Goal: Task Accomplishment & Management: Manage account settings

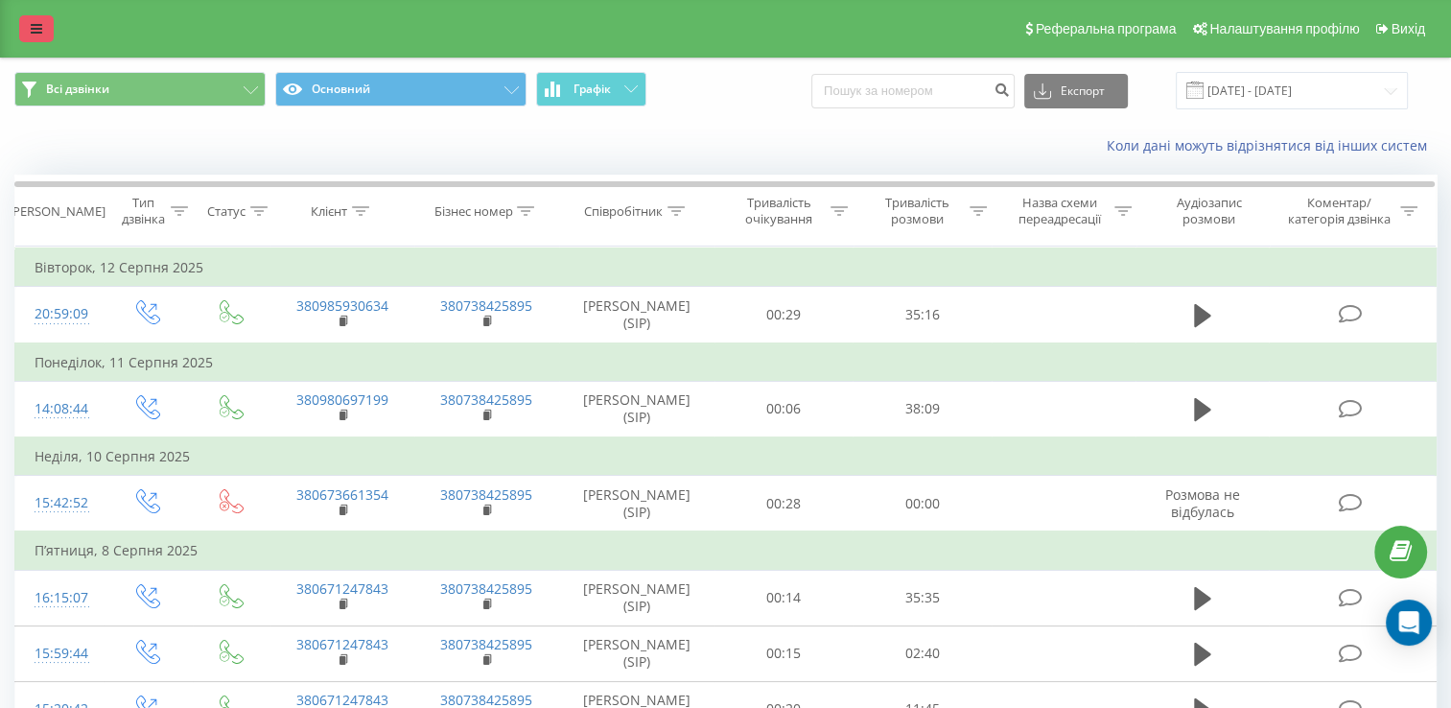
click at [39, 23] on icon at bounding box center [37, 28] width 12 height 13
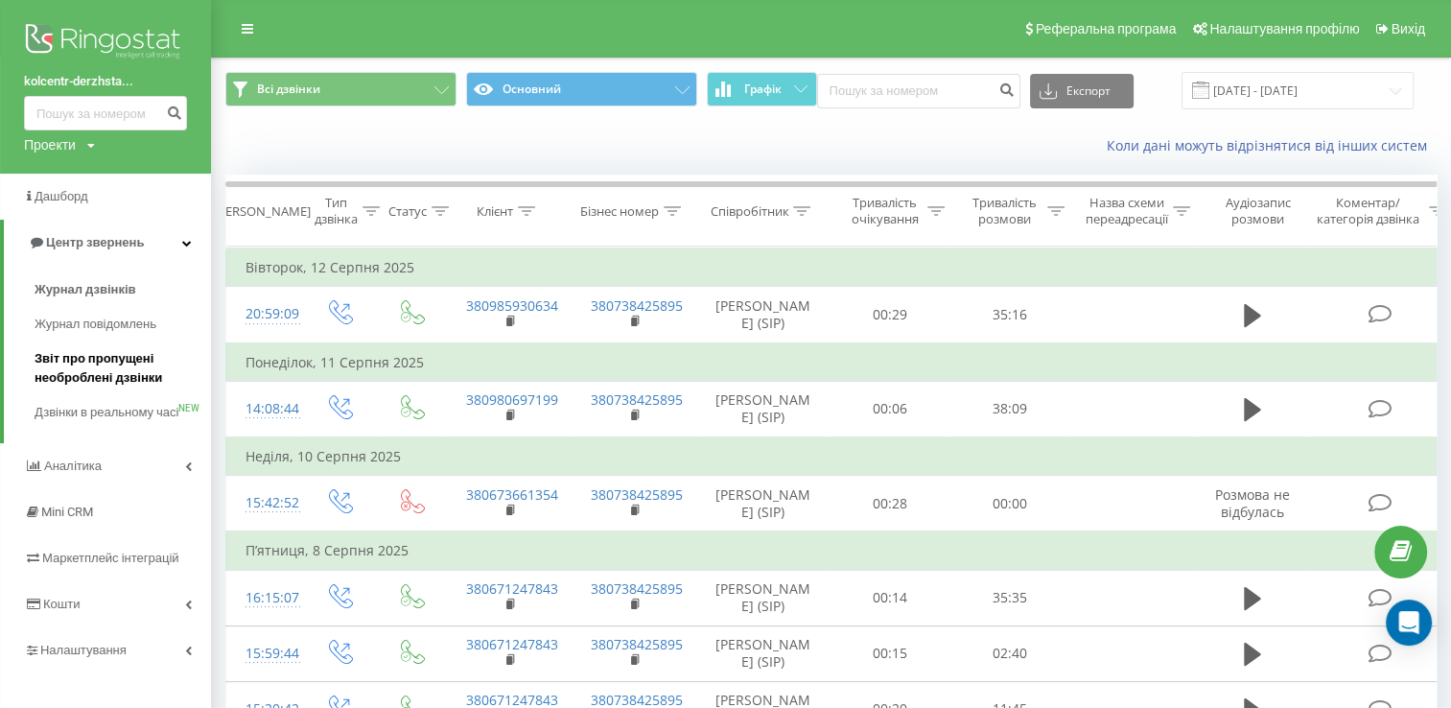
click at [85, 367] on span "Звіт про пропущені необроблені дзвінки" at bounding box center [118, 368] width 167 height 38
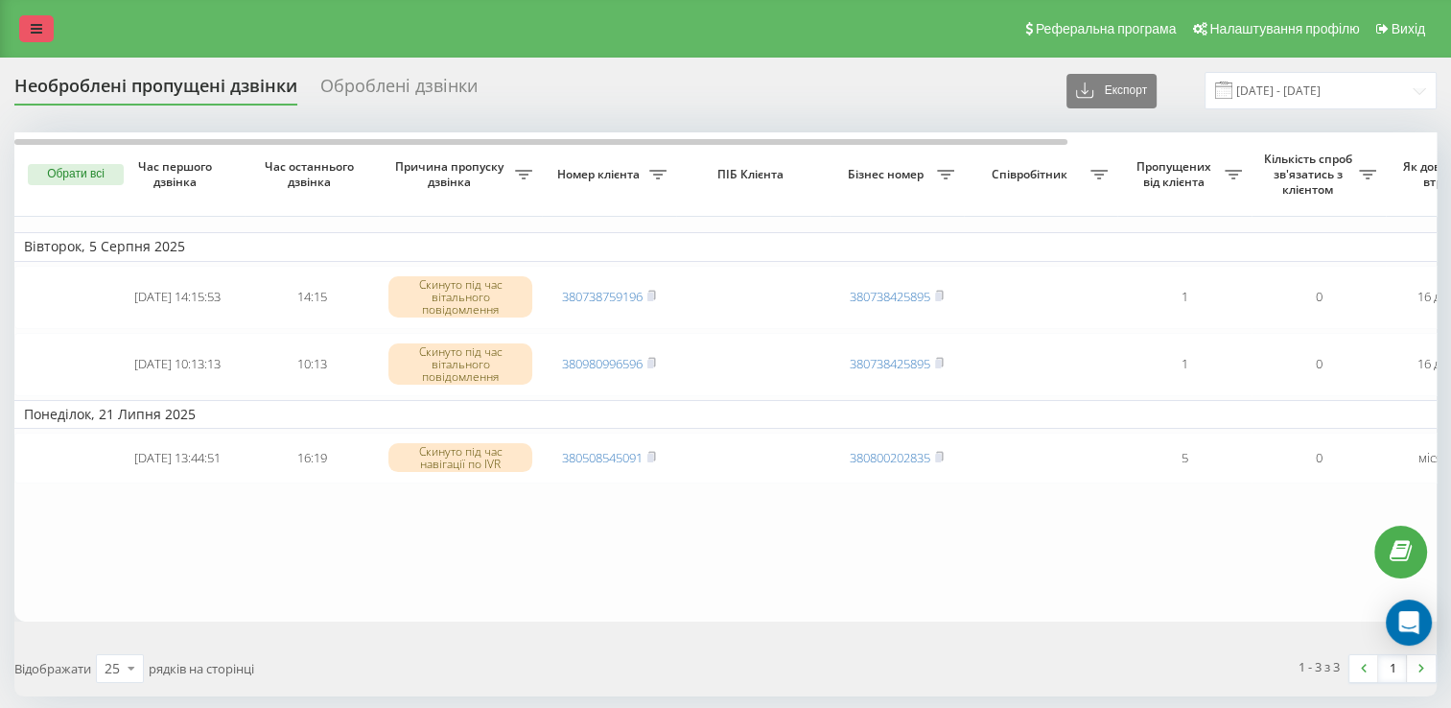
click at [42, 29] on link at bounding box center [36, 28] width 35 height 27
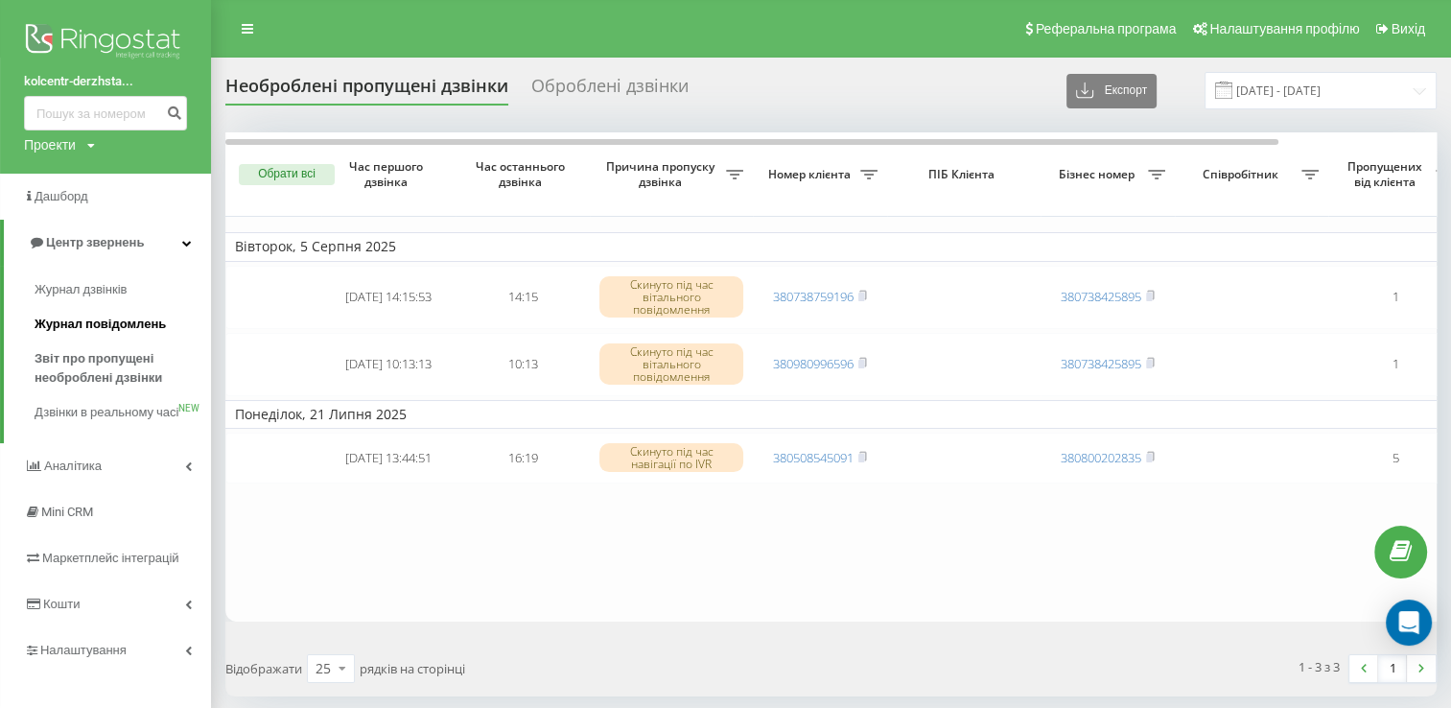
click at [54, 320] on span "Журнал повідомлень" at bounding box center [100, 324] width 131 height 19
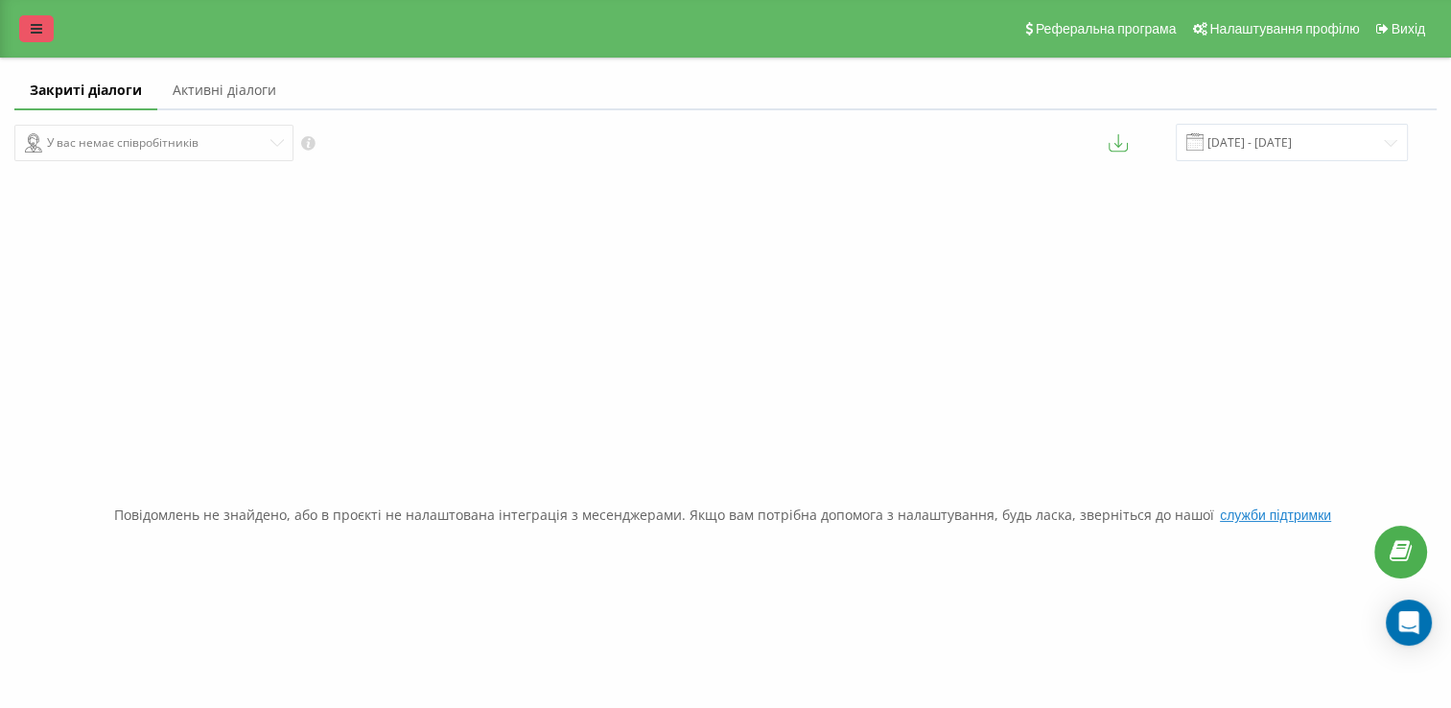
click at [28, 27] on link at bounding box center [36, 28] width 35 height 27
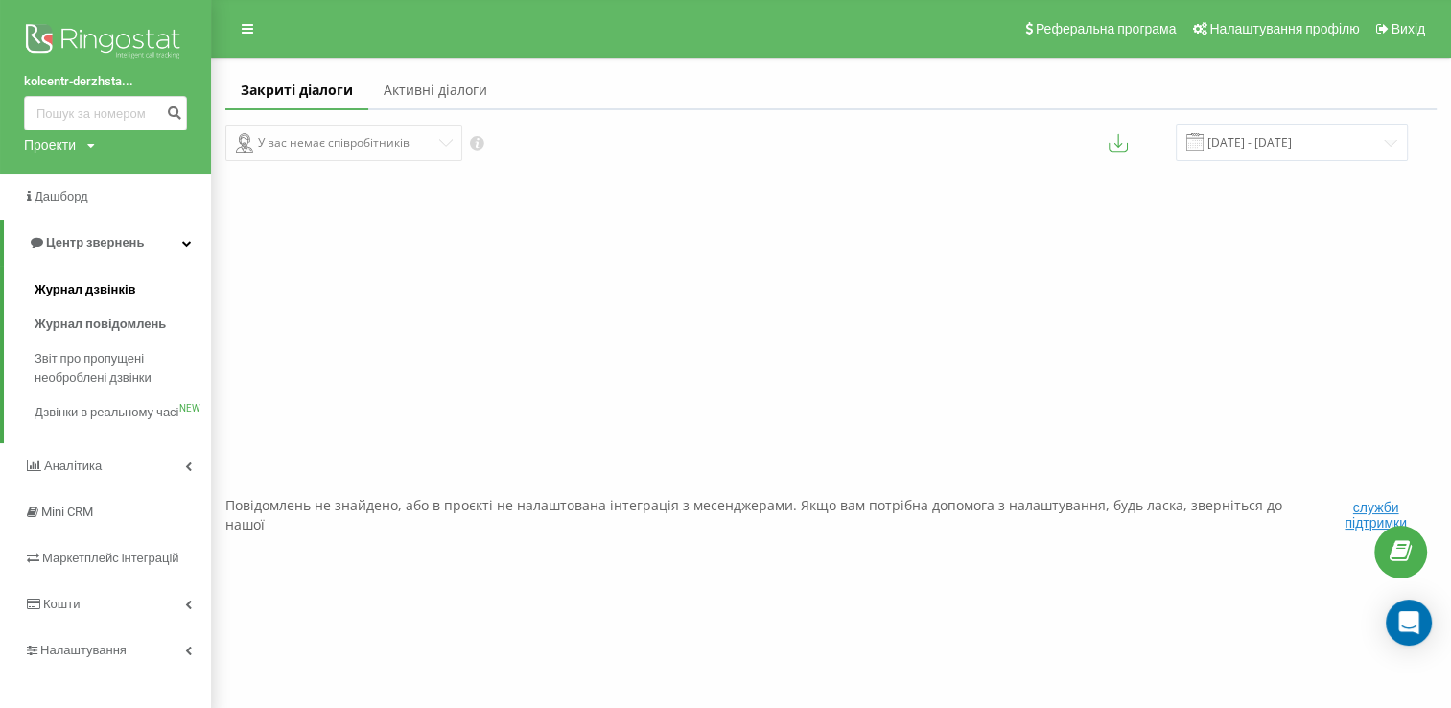
click at [81, 291] on span "Журнал дзвінків" at bounding box center [86, 289] width 102 height 19
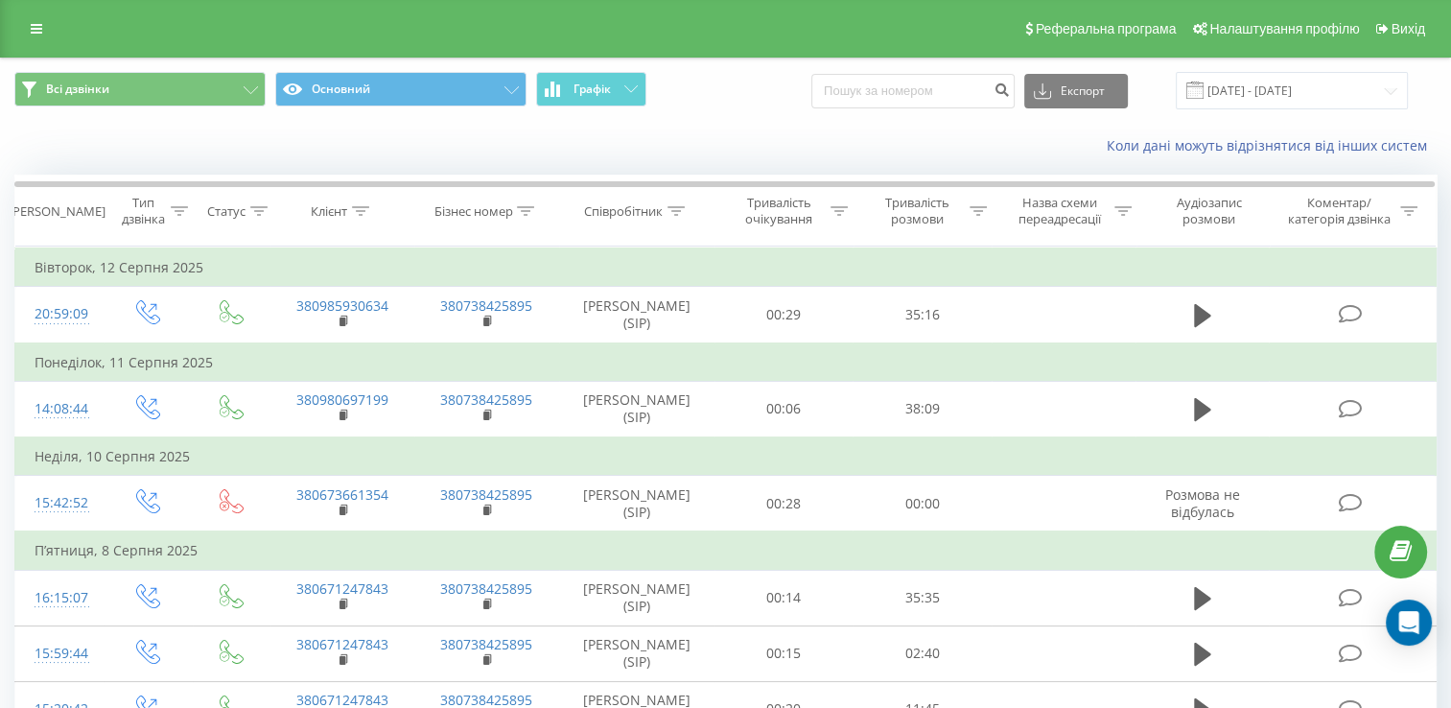
click at [1447, 30] on div "Реферальна програма Налаштування профілю Вихід" at bounding box center [725, 29] width 1451 height 58
click at [1393, 33] on span "Вихід" at bounding box center [1408, 28] width 34 height 15
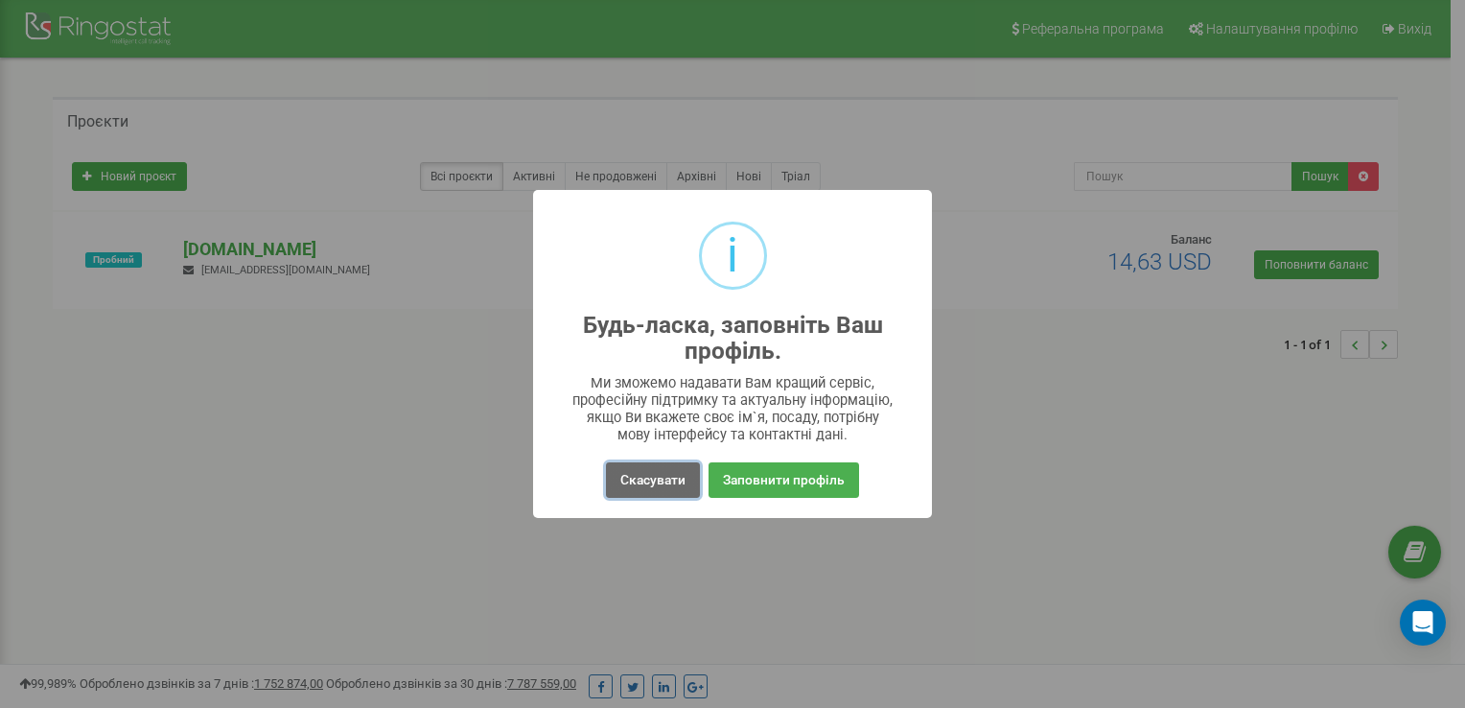
click at [635, 493] on button "Скасувати" at bounding box center [653, 479] width 94 height 35
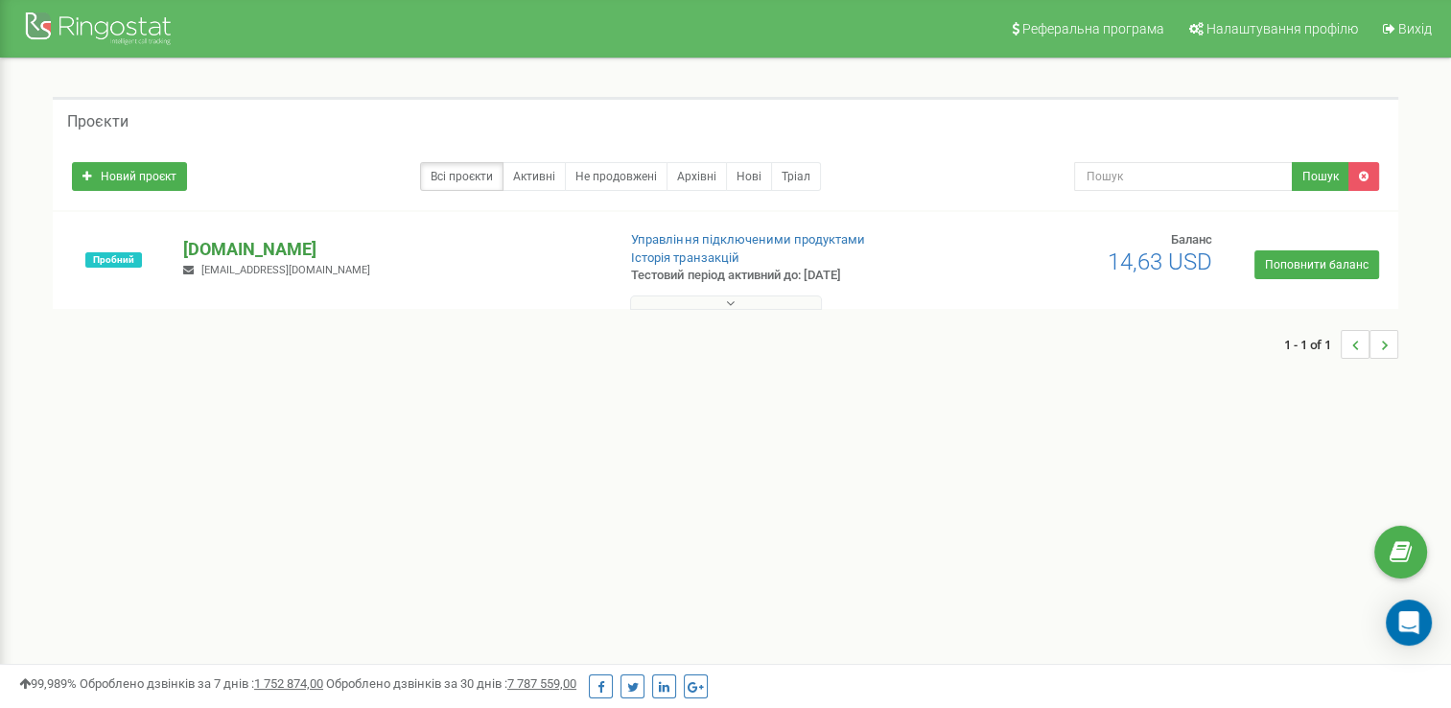
click at [288, 244] on p "[DOMAIN_NAME]" at bounding box center [391, 249] width 416 height 25
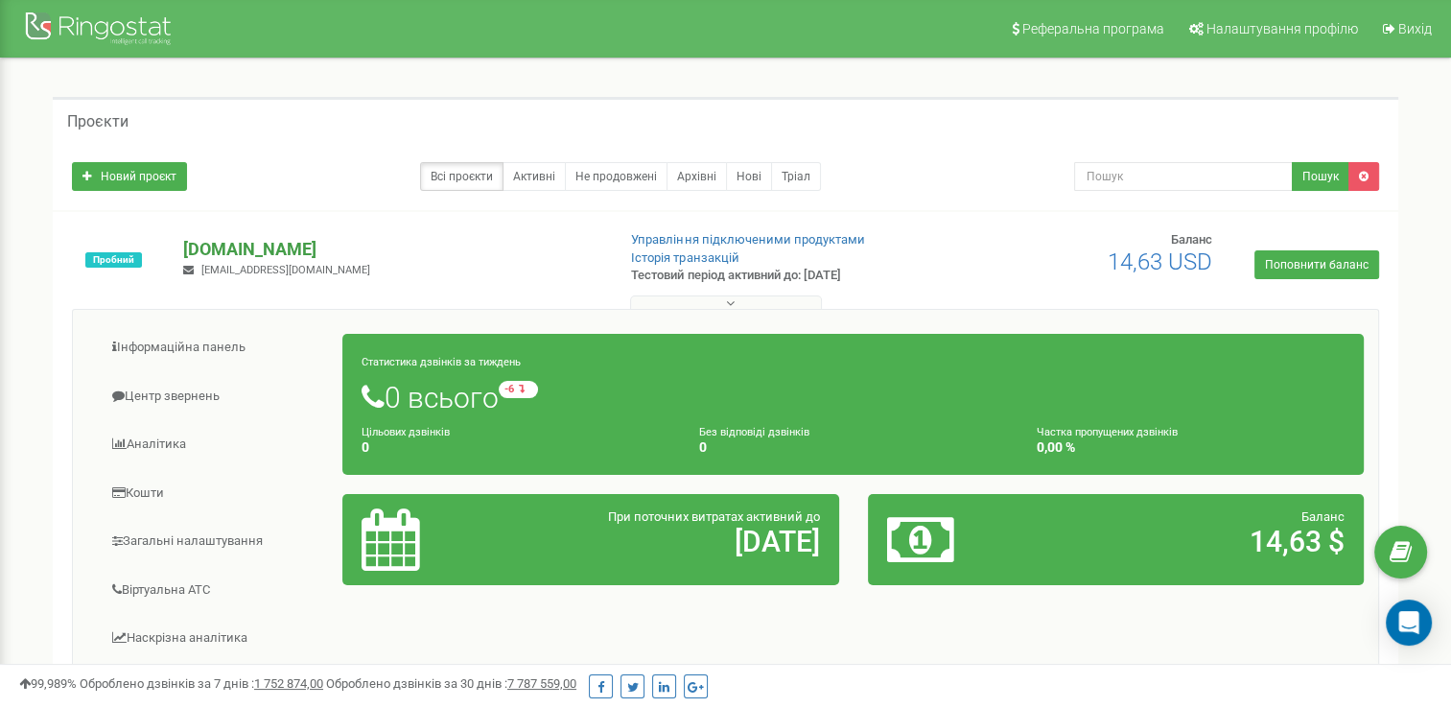
click at [288, 246] on p "[DOMAIN_NAME]" at bounding box center [391, 249] width 416 height 25
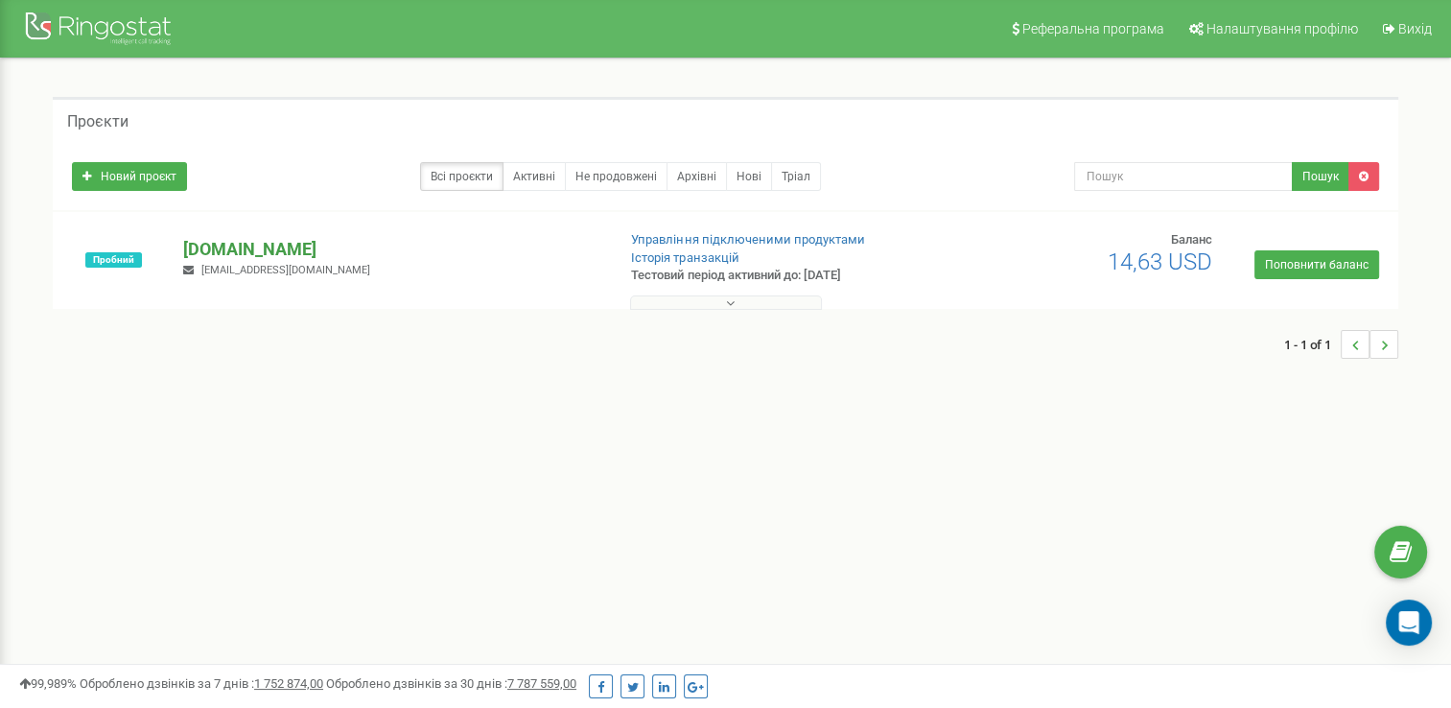
click at [288, 246] on p "[DOMAIN_NAME]" at bounding box center [391, 249] width 416 height 25
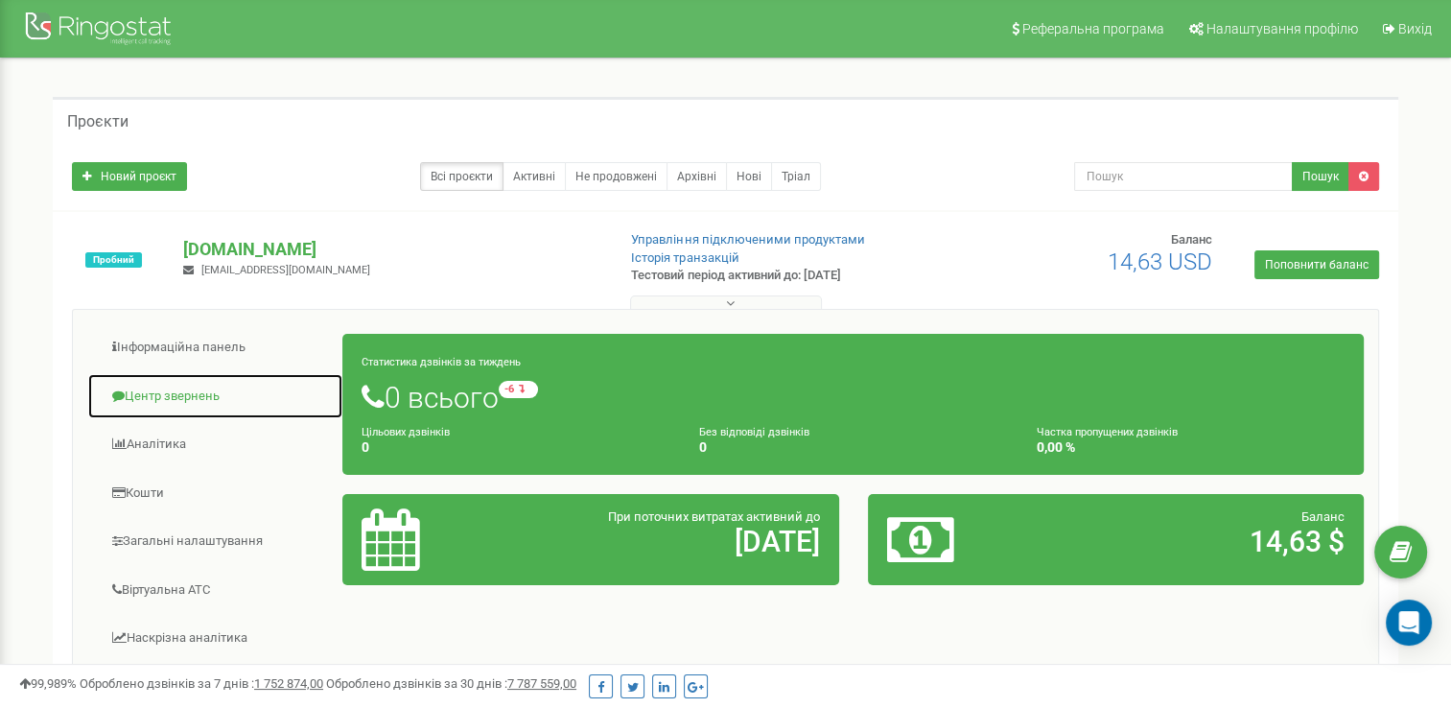
click at [165, 394] on link "Центр звернень" at bounding box center [215, 396] width 256 height 47
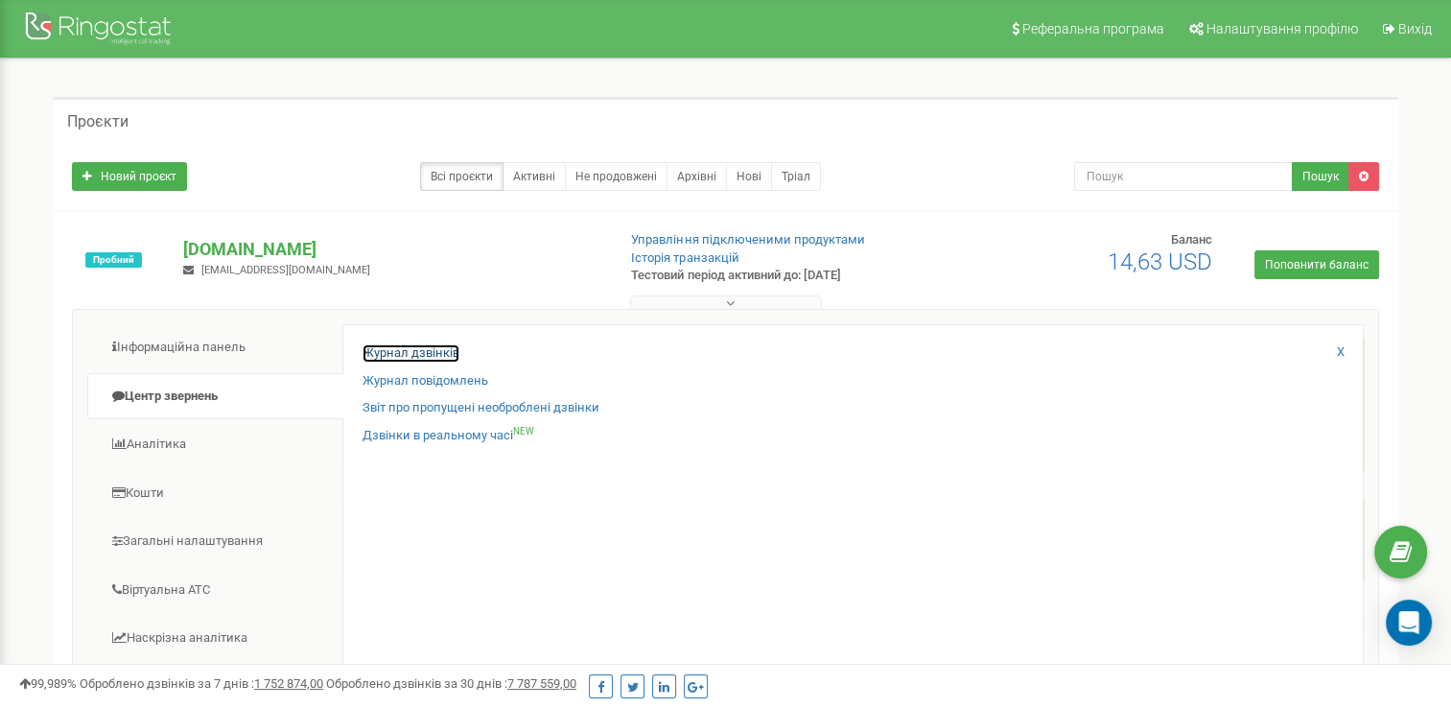
click at [403, 357] on link "Журнал дзвінків" at bounding box center [410, 353] width 97 height 18
